Goal: Information Seeking & Learning: Understand process/instructions

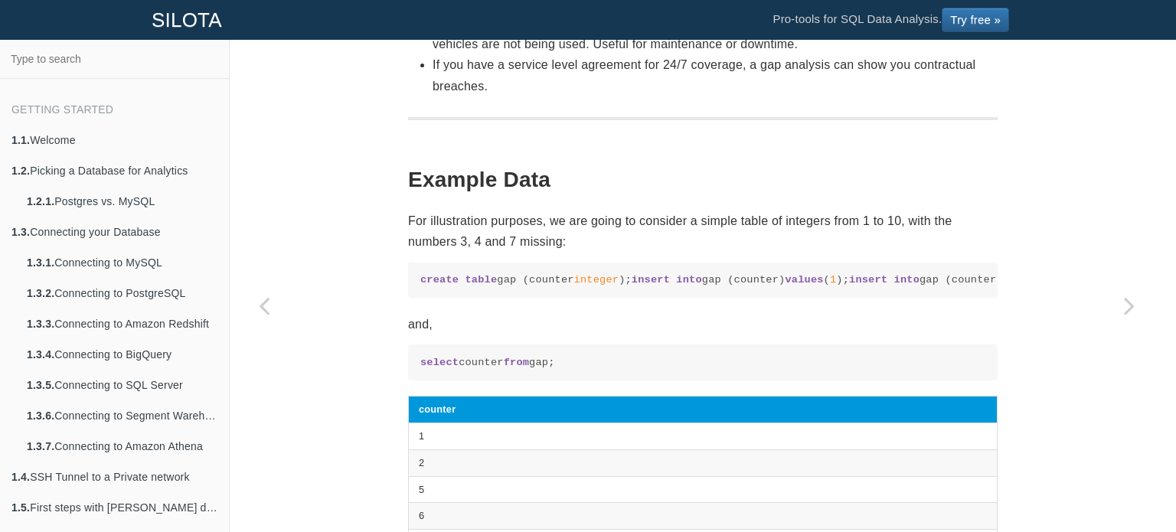
scroll to position [348, 0]
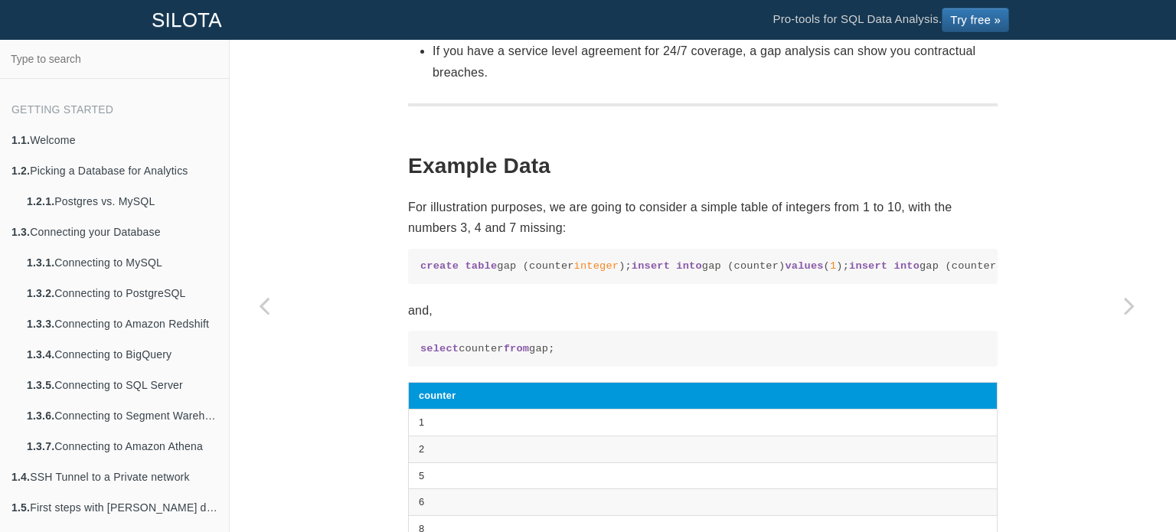
click at [604, 260] on span "integer" at bounding box center [596, 265] width 45 height 11
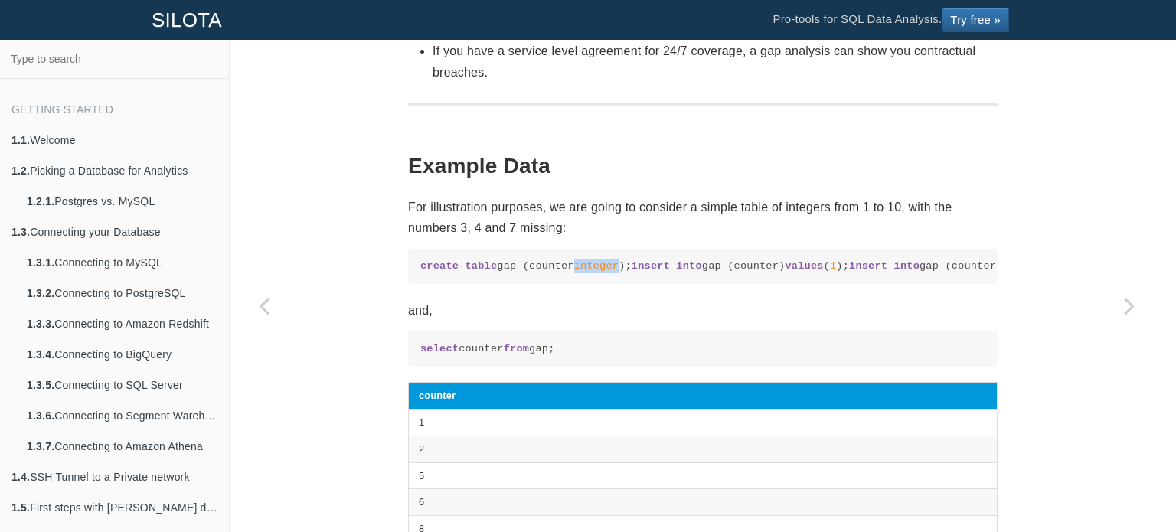
click at [604, 260] on span "integer" at bounding box center [596, 265] width 45 height 11
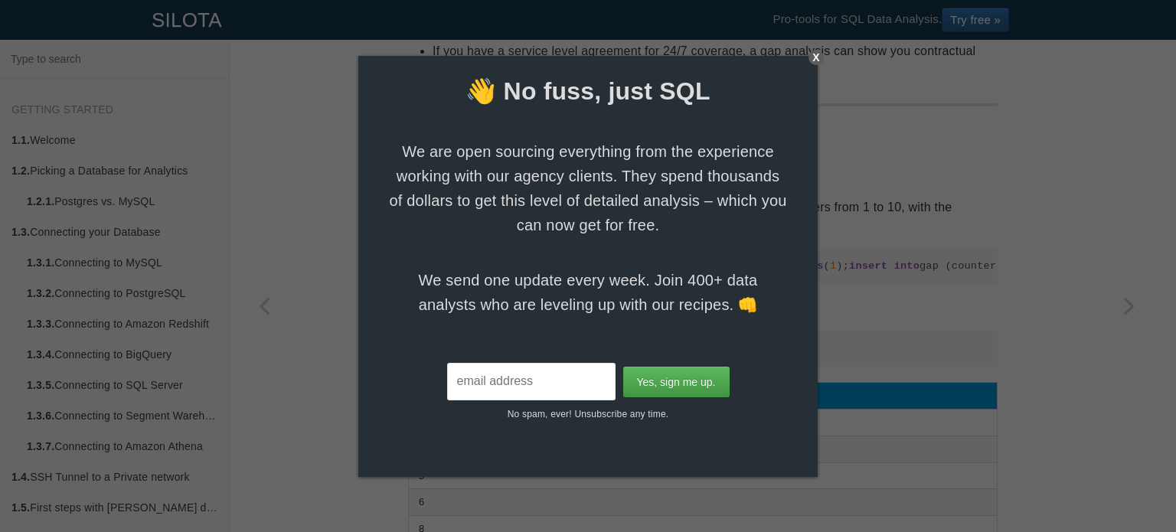
click at [817, 57] on div "X" at bounding box center [815, 57] width 15 height 15
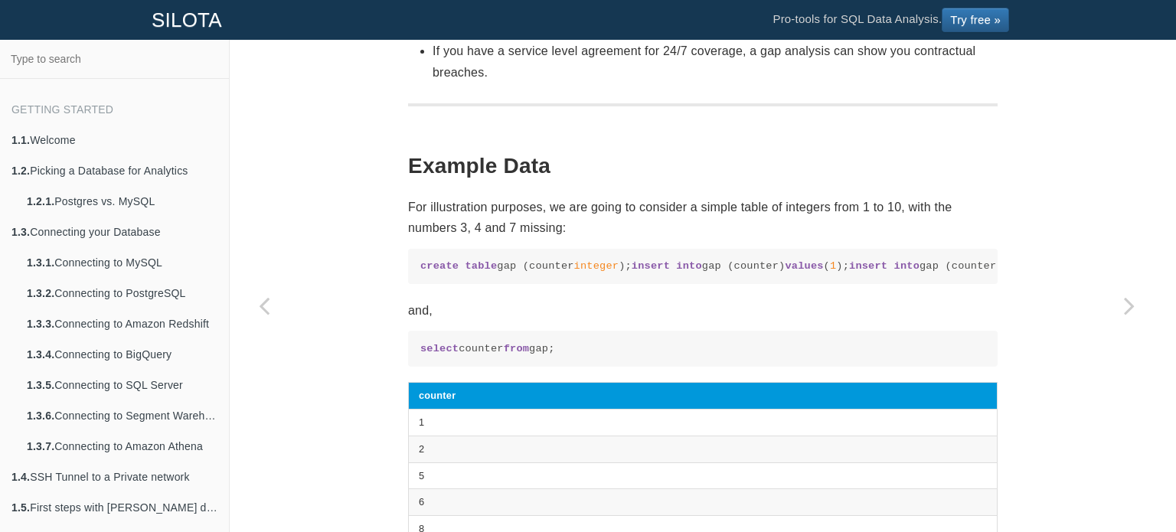
click at [632, 272] on span "insert" at bounding box center [651, 265] width 38 height 11
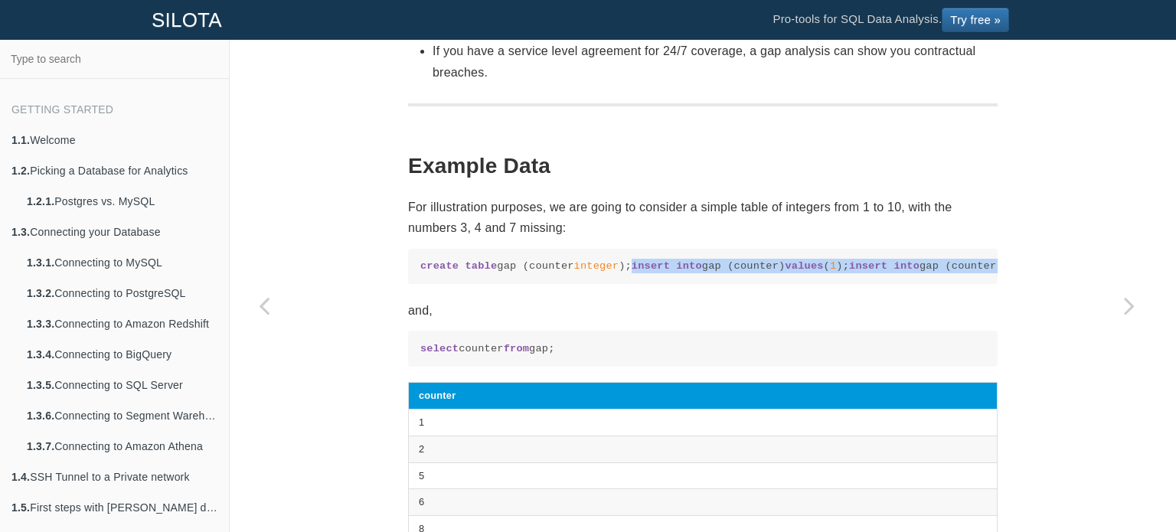
copy code "insert into gap (counter) values ( 1 ); insert into gap (counter) values ( 2 );…"
